Goal: Transaction & Acquisition: Purchase product/service

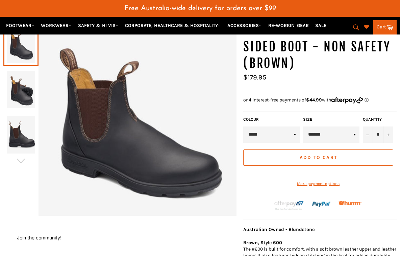
scroll to position [104, 0]
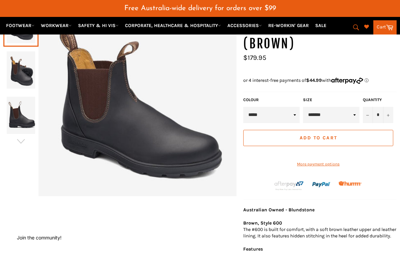
select select "*********"
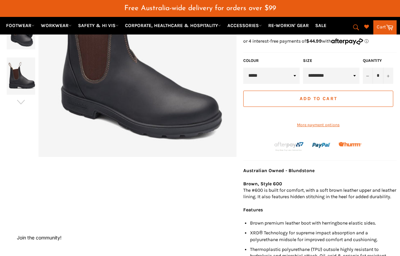
scroll to position [143, 0]
click at [303, 96] on span "Add to Cart" at bounding box center [319, 99] width 38 height 6
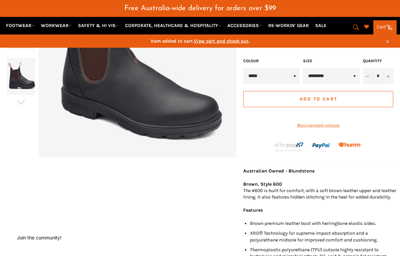
click at [219, 40] on span "View cart and check out" at bounding box center [221, 41] width 55 height 6
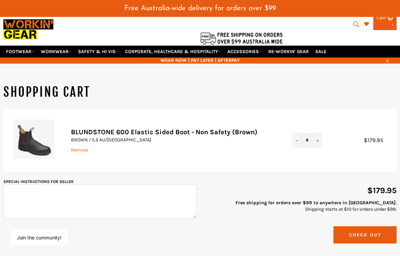
scroll to position [21, 0]
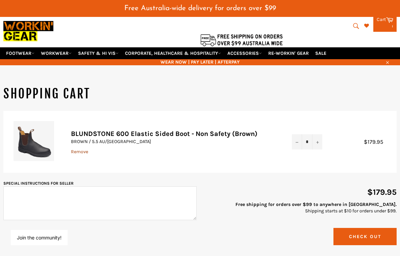
click at [77, 150] on link "Remove" at bounding box center [79, 152] width 17 height 6
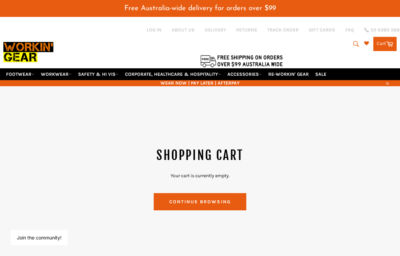
click at [354, 42] on icon "submit" at bounding box center [356, 44] width 6 height 6
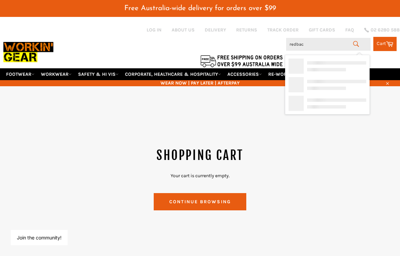
type input "redback"
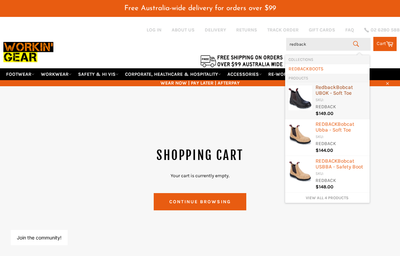
click at [322, 89] on b "Redback" at bounding box center [326, 87] width 21 height 6
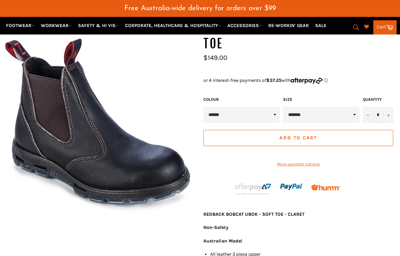
scroll to position [90, 0]
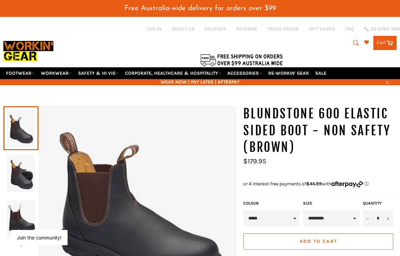
scroll to position [2, 0]
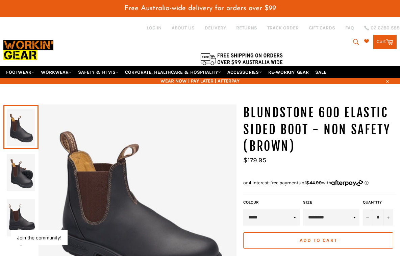
click at [354, 41] on icon "submit" at bounding box center [356, 41] width 7 height 7
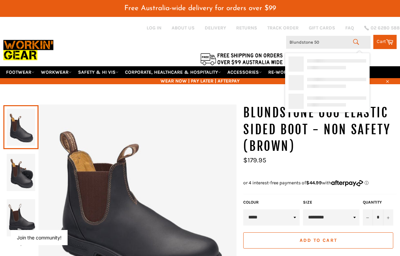
type input "Blundstone 500"
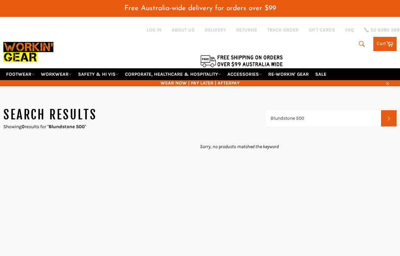
click at [374, 119] on input "Blundstone 500" at bounding box center [324, 118] width 116 height 16
